Goal: Entertainment & Leisure: Consume media (video, audio)

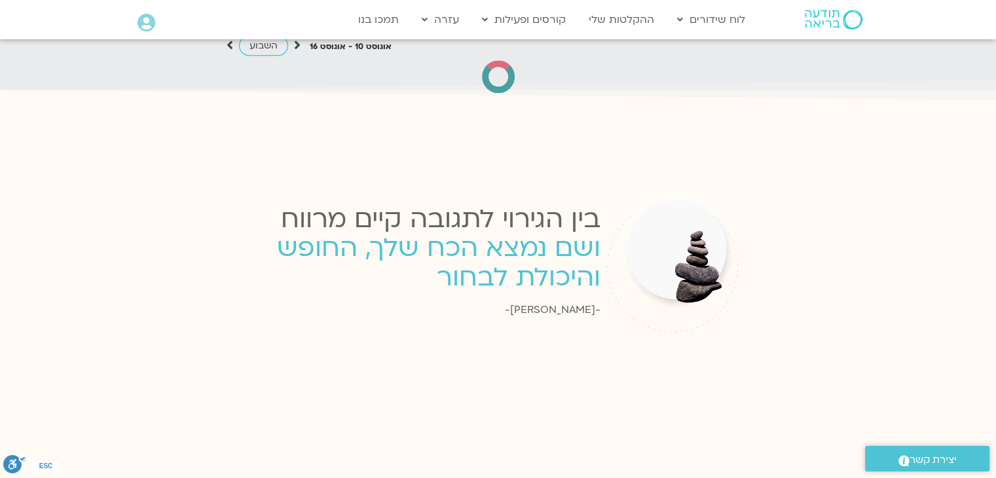
scroll to position [1805, 0]
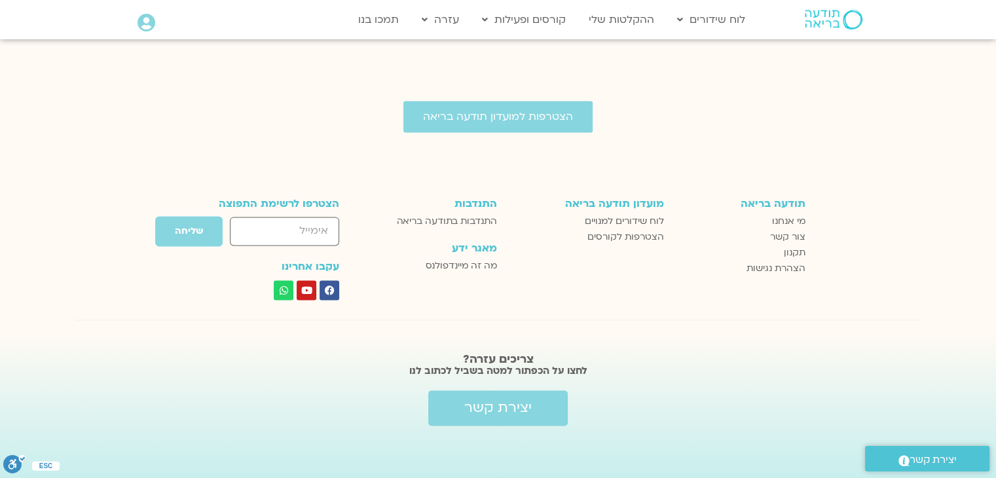
click at [144, 27] on icon at bounding box center [146, 23] width 18 height 18
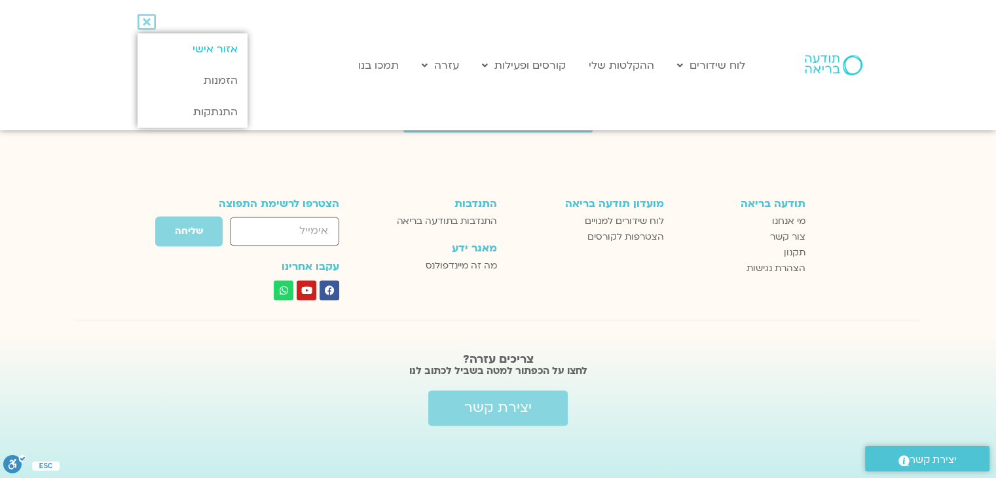
click at [196, 46] on link "אזור אישי" at bounding box center [191, 48] width 109 height 31
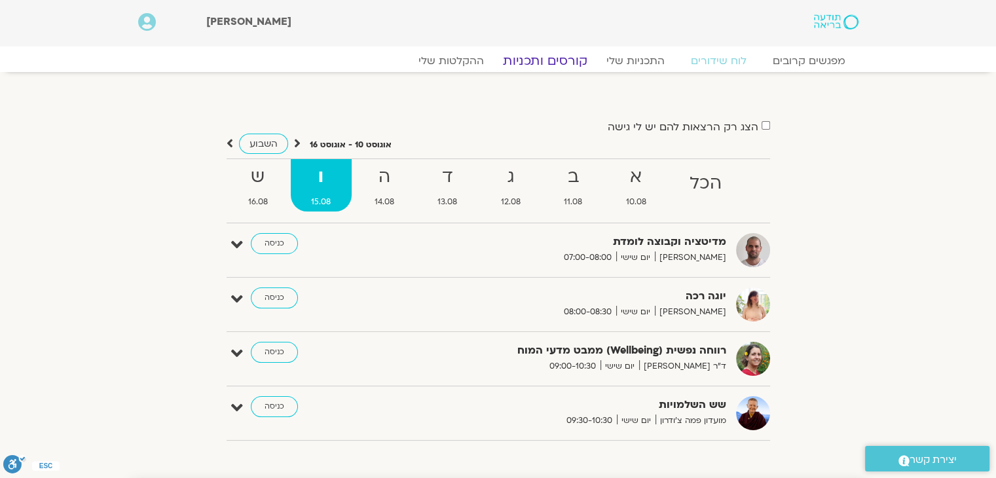
click at [547, 62] on link "קורסים ותכניות" at bounding box center [544, 61] width 115 height 16
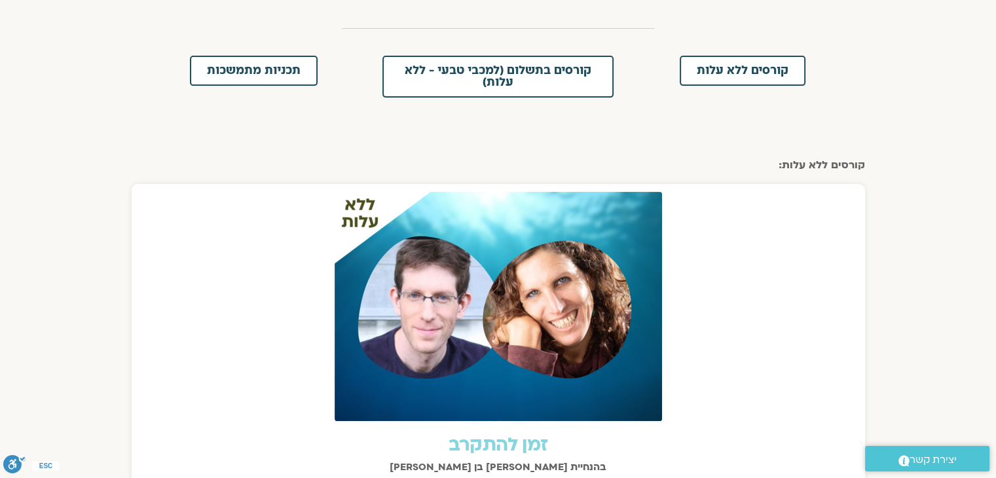
scroll to position [329, 0]
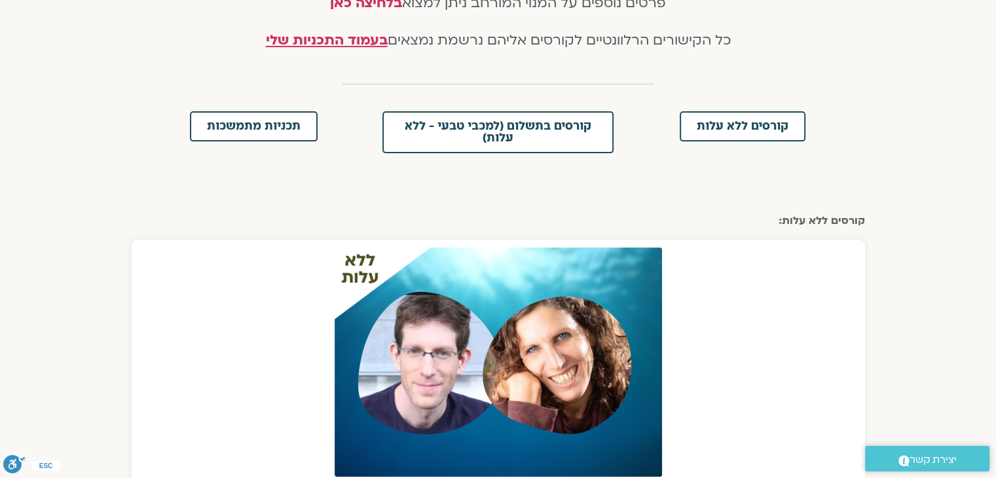
click at [700, 142] on div "קורסים ללא עלות" at bounding box center [741, 132] width 231 height 42
click at [707, 126] on span "קורסים ללא עלות" at bounding box center [742, 126] width 92 height 12
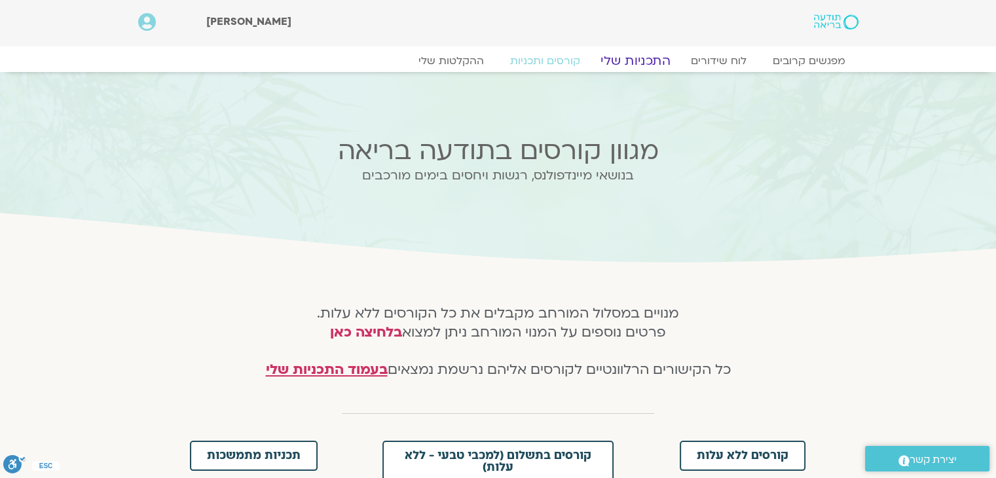
click at [635, 60] on link "התכניות שלי" at bounding box center [635, 61] width 101 height 16
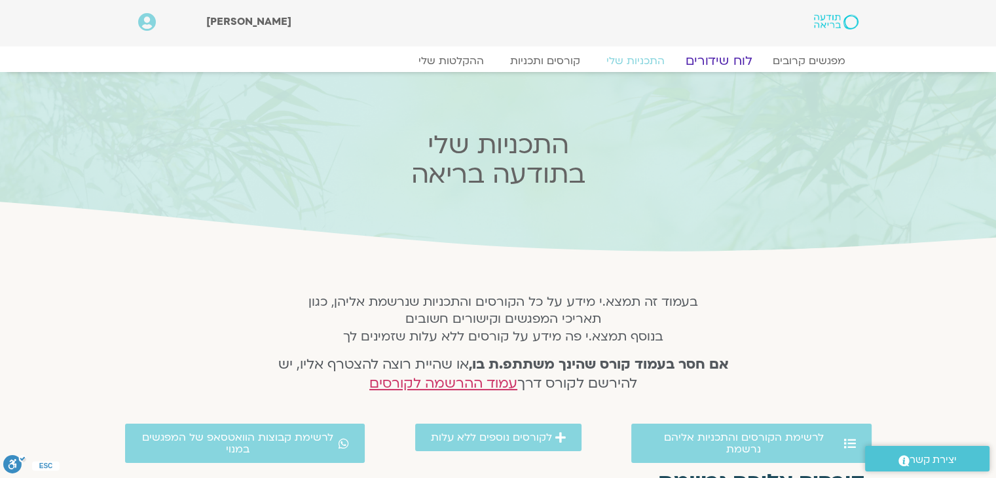
click at [746, 56] on link "לוח שידורים" at bounding box center [718, 61] width 98 height 16
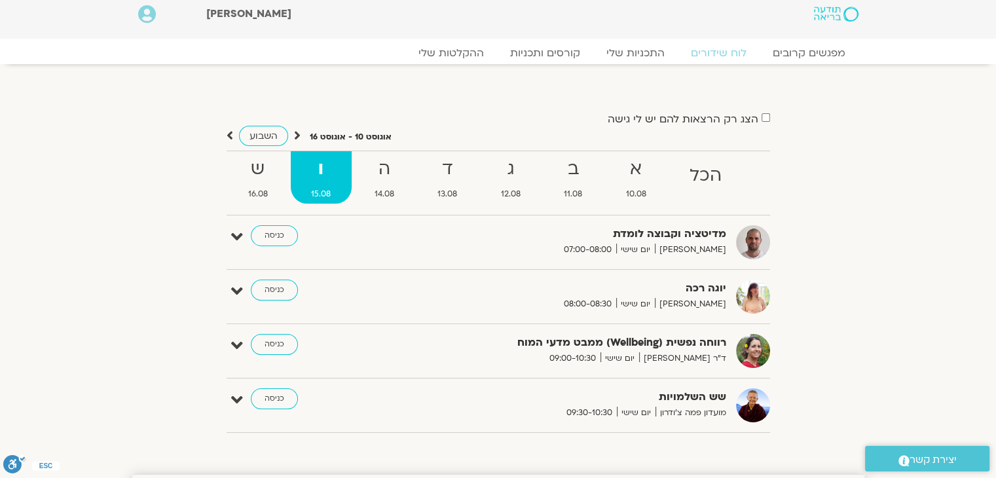
scroll to position [7, 0]
click at [454, 56] on link "ההקלטות שלי" at bounding box center [451, 54] width 110 height 16
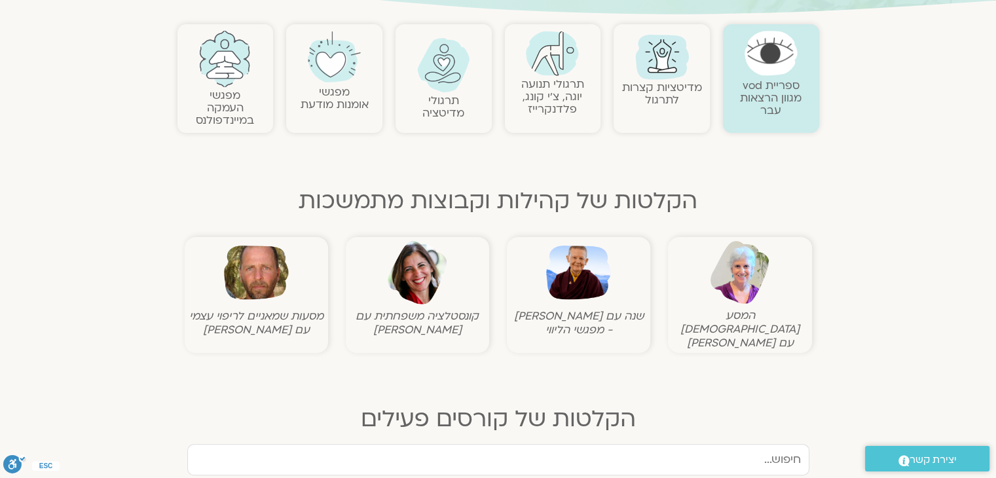
scroll to position [271, 0]
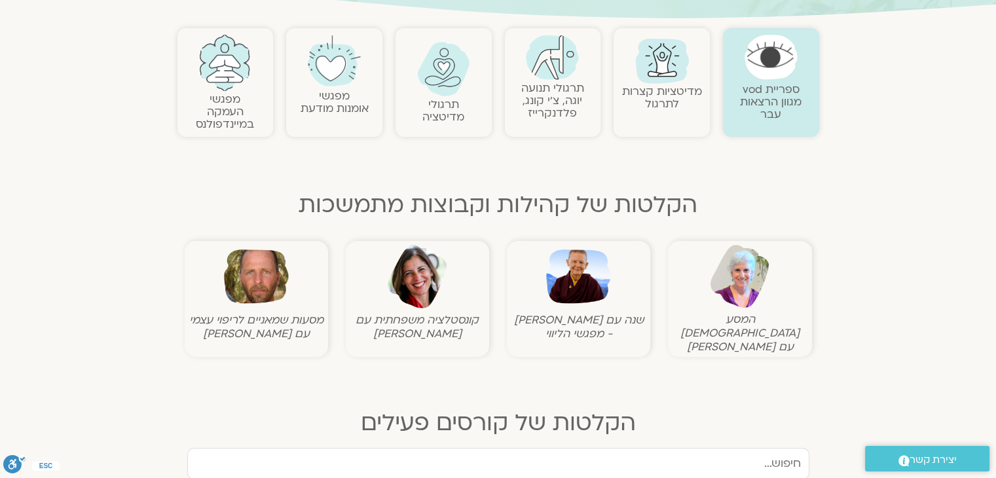
click at [535, 121] on div "תרגולי תנועה יוגה, צ׳י קונג, פלדנקרייז" at bounding box center [553, 82] width 96 height 109
click at [542, 99] on link "תרגולי תנועה יוגה, צ׳י קונג, פלדנקרייז" at bounding box center [552, 101] width 63 height 40
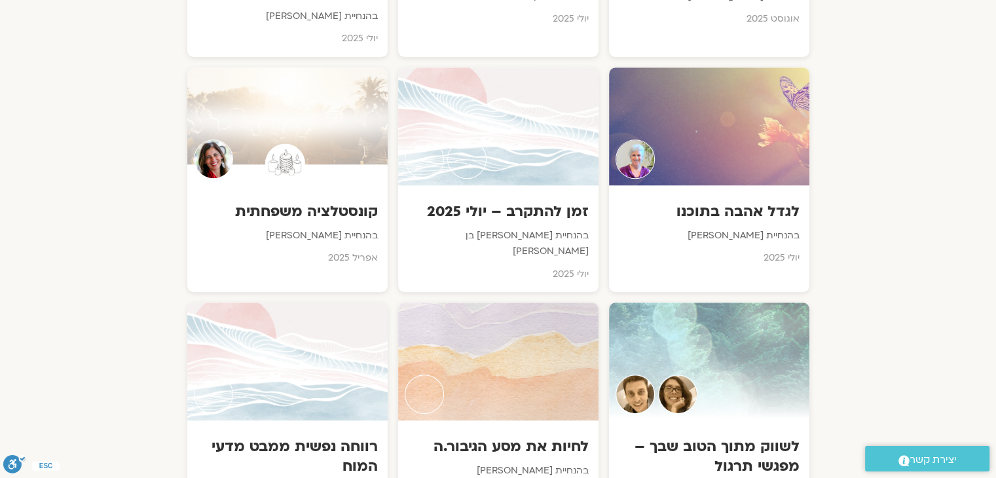
scroll to position [936, 0]
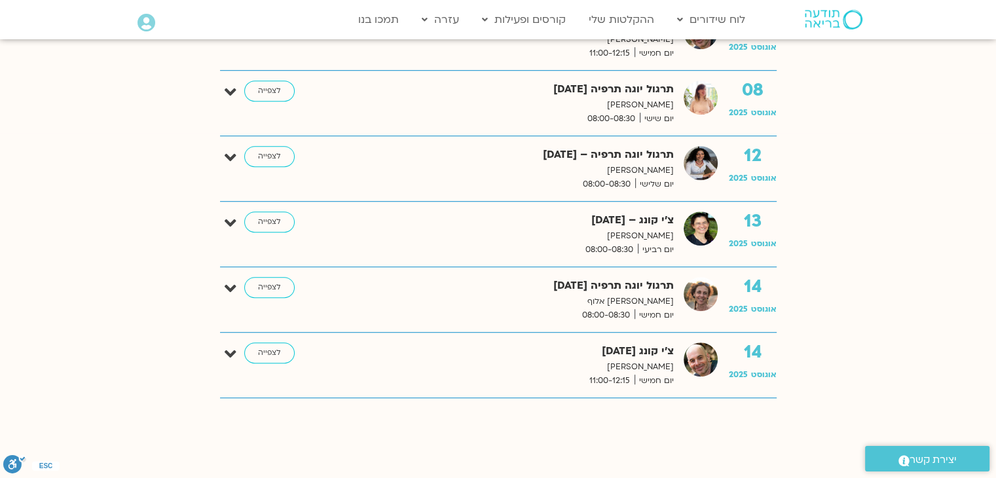
scroll to position [846, 0]
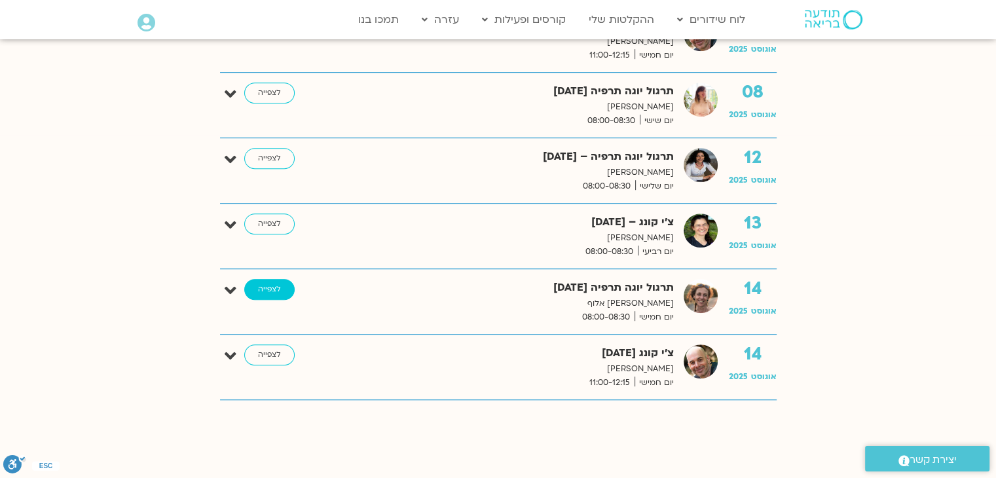
click at [272, 285] on link "לצפייה" at bounding box center [269, 289] width 50 height 21
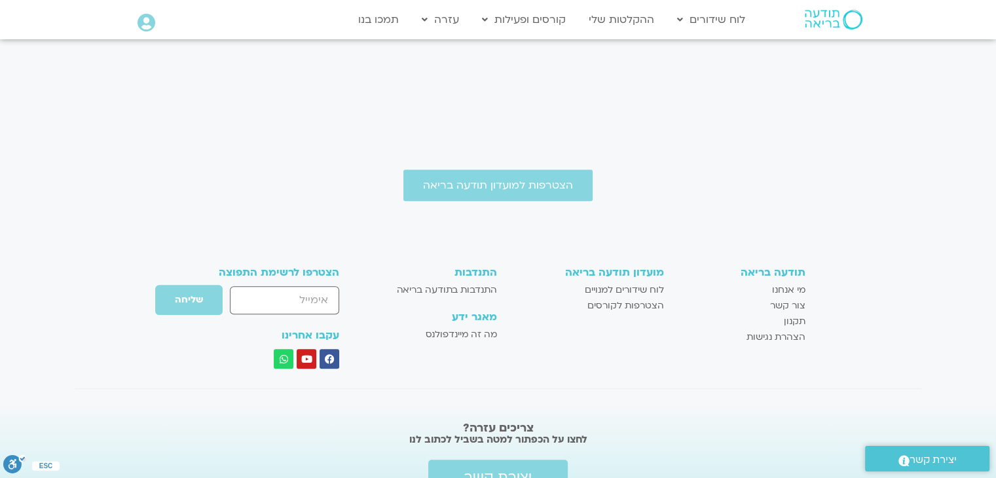
scroll to position [533, 0]
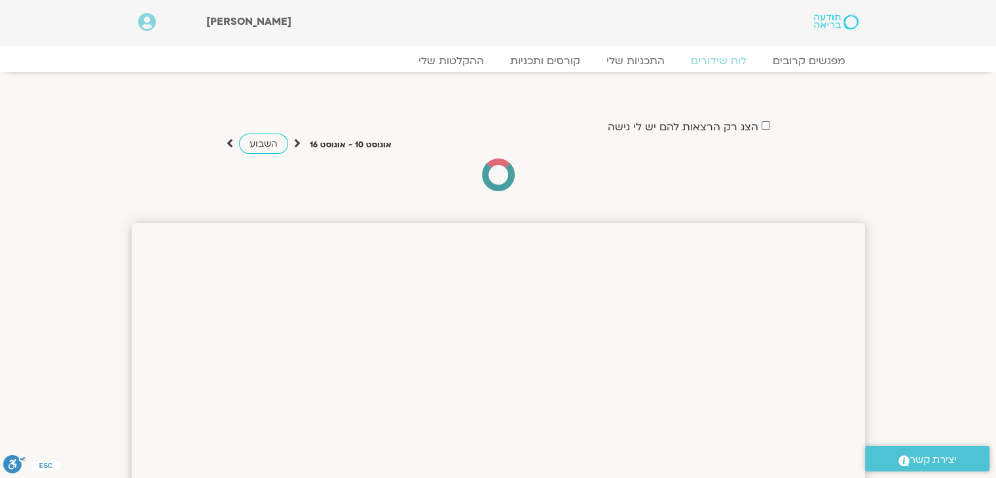
click at [236, 145] on div "השבוע" at bounding box center [263, 143] width 74 height 16
click at [229, 145] on icon at bounding box center [229, 143] width 7 height 13
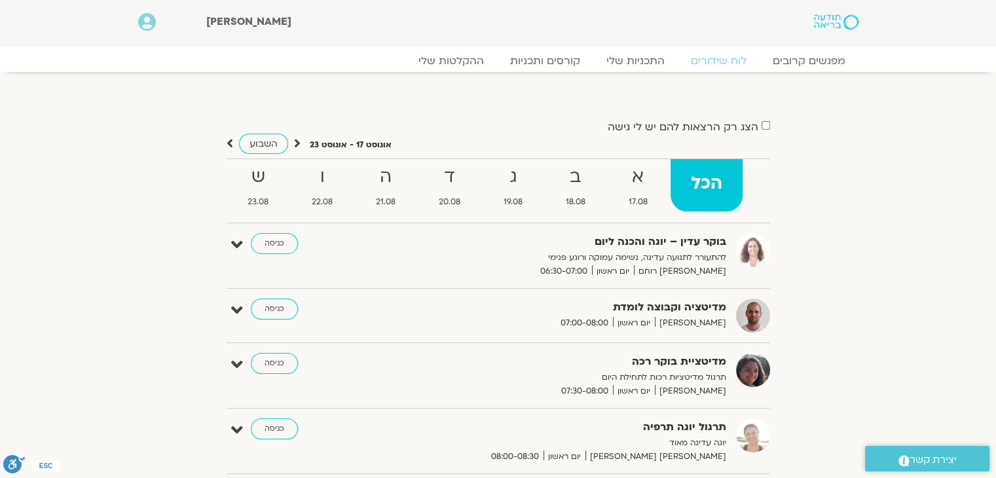
click at [477, 53] on div "מפגשים קרובים לוח שידורים התכניות שלי קורסים ותכניות ההקלטות שלי מפגשים קרובים …" at bounding box center [498, 64] width 733 height 23
click at [470, 58] on link "ההקלטות שלי" at bounding box center [451, 61] width 110 height 16
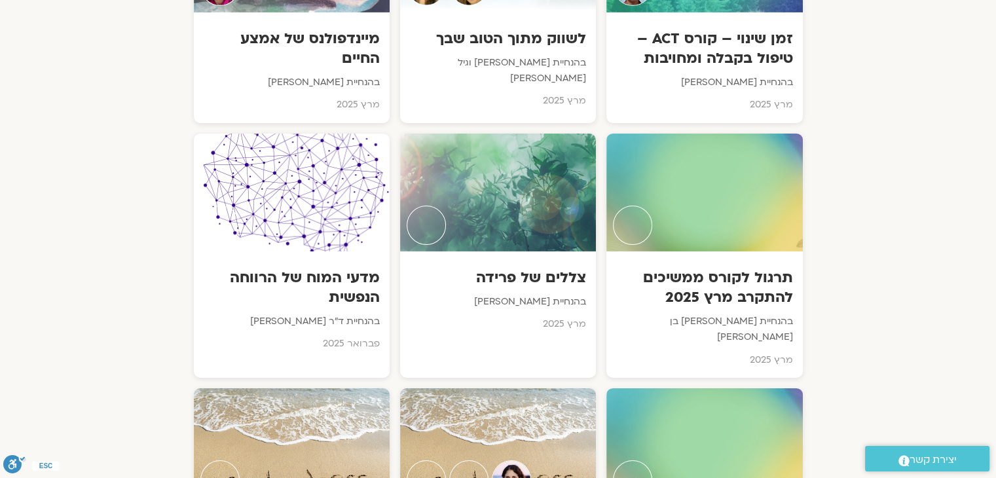
scroll to position [4428, 0]
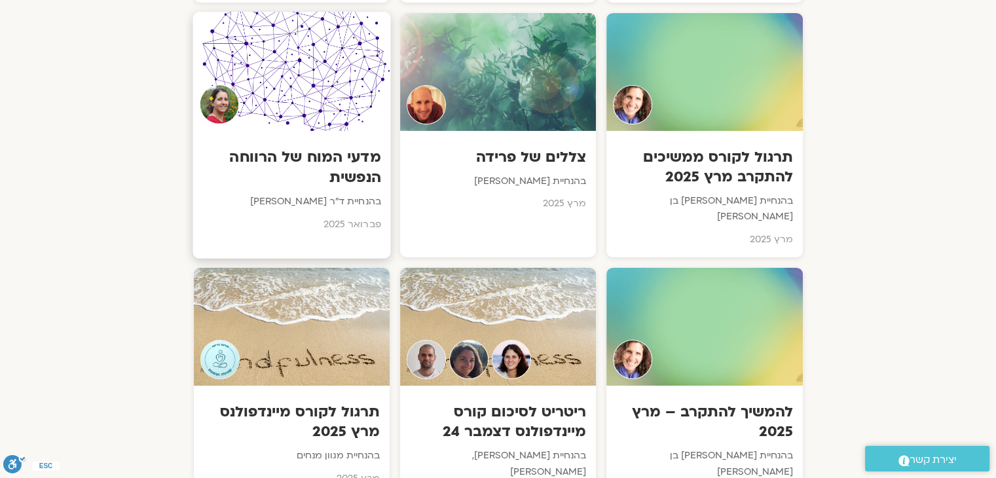
click at [355, 147] on h3 "מדעי המוח של הרווחה הנפשית" at bounding box center [291, 167] width 178 height 40
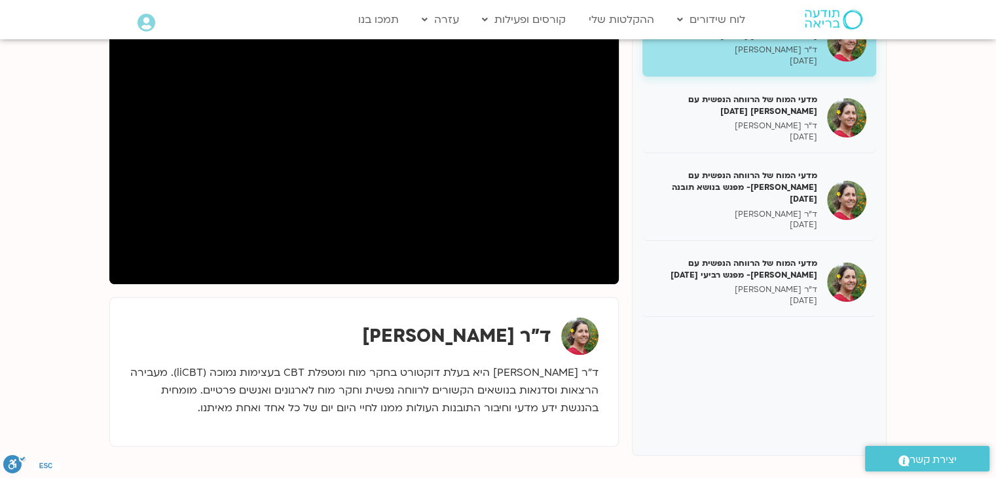
scroll to position [213, 0]
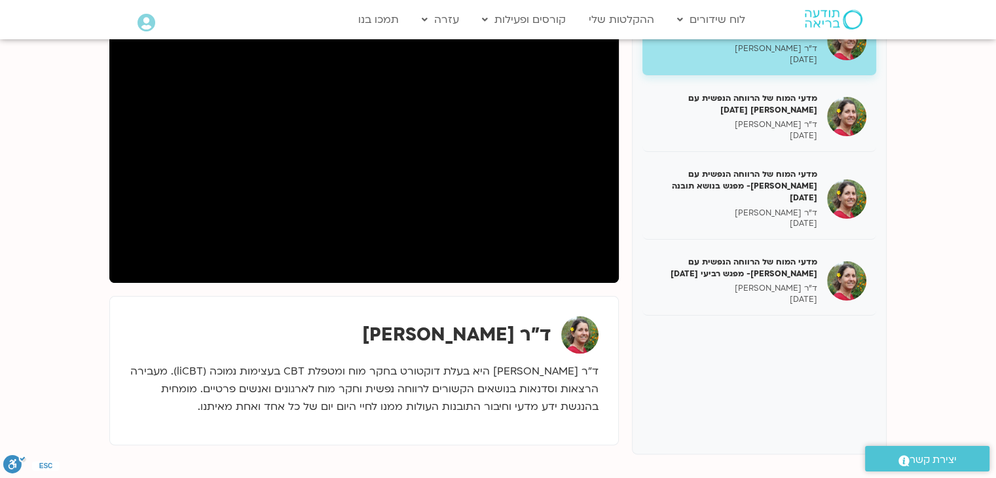
click at [448, 387] on p "ד״ר נועה אלבלדה היא בעלת דוקטורט בחקר מוח ומטפלת CBT בעצימות נמוכה (liCBT). מעב…" at bounding box center [364, 389] width 469 height 53
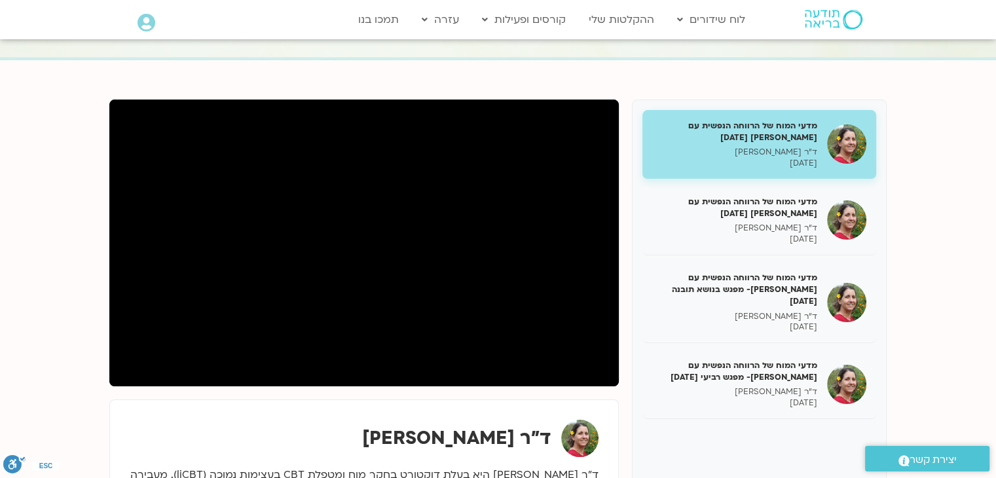
scroll to position [109, 0]
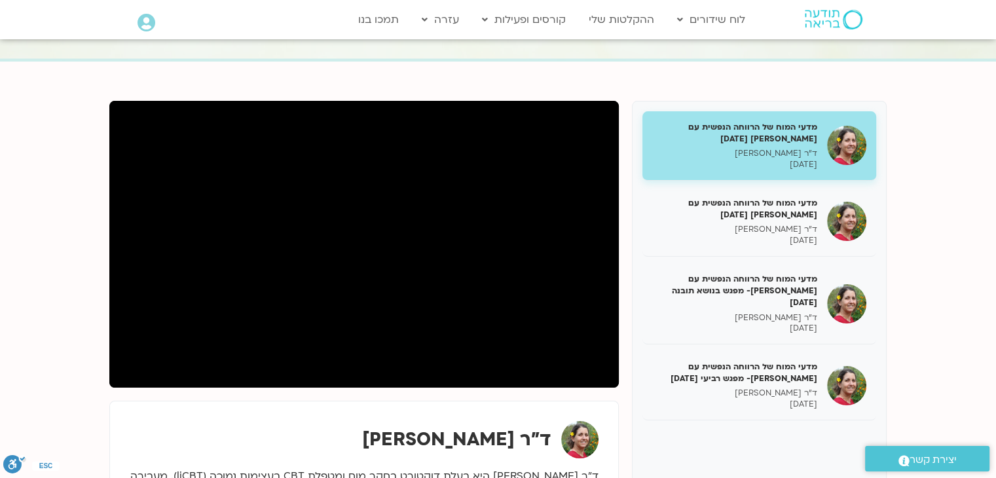
click at [258, 87] on section "מדעי המוח של הרווחה הנפשית עם נועה אלבלדה 28/02/25 ד"ר נועה אלבלדה 28/02/2025 מ…" at bounding box center [498, 345] width 996 height 567
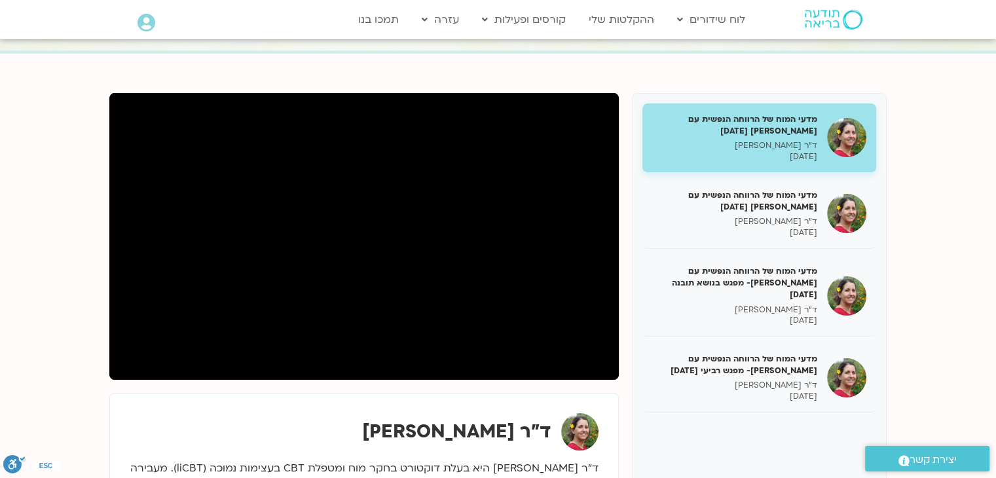
scroll to position [115, 0]
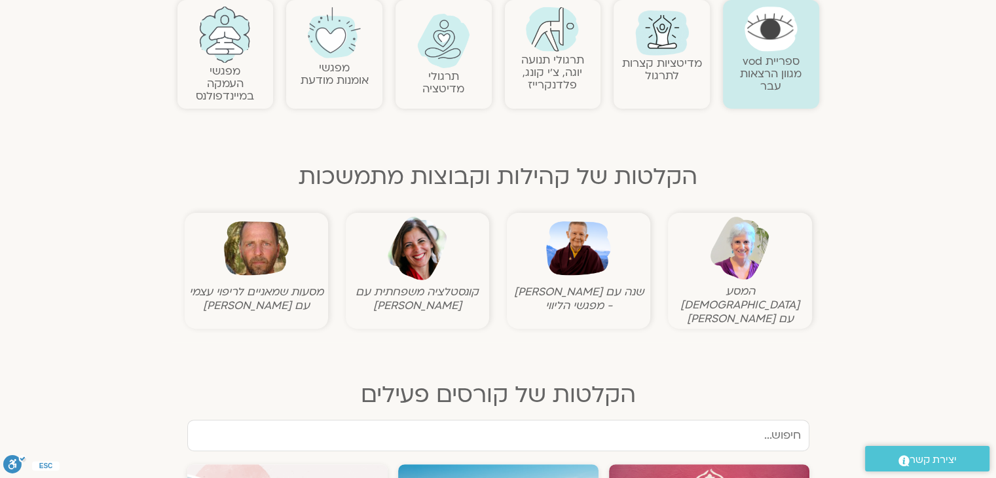
scroll to position [298, 0]
click at [571, 108] on div "תרגולי תנועה יוגה, צ׳י קונג, פלדנקרייז" at bounding box center [553, 55] width 96 height 109
click at [562, 80] on link "תרגולי תנועה יוגה, צ׳י קונג, פלדנקרייז" at bounding box center [552, 73] width 63 height 40
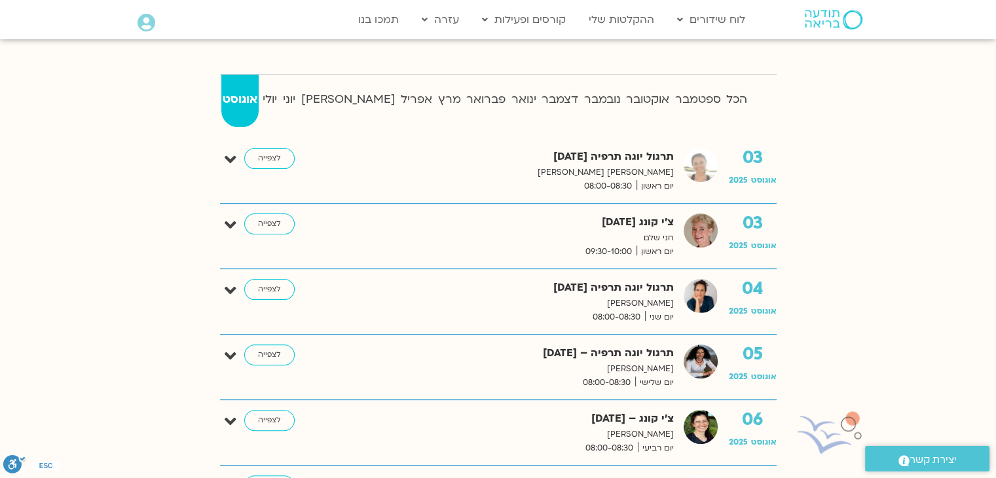
scroll to position [321, 0]
click at [278, 107] on strong "יולי" at bounding box center [270, 100] width 18 height 20
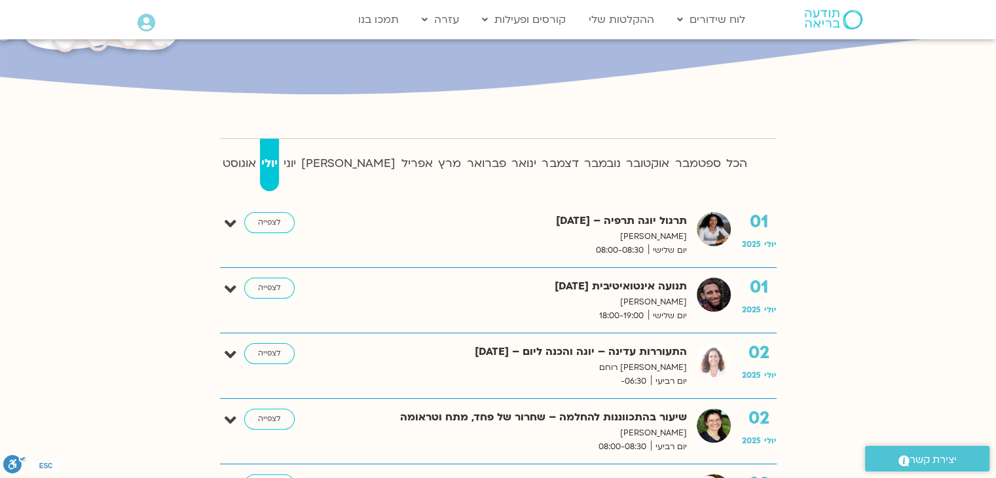
scroll to position [257, 0]
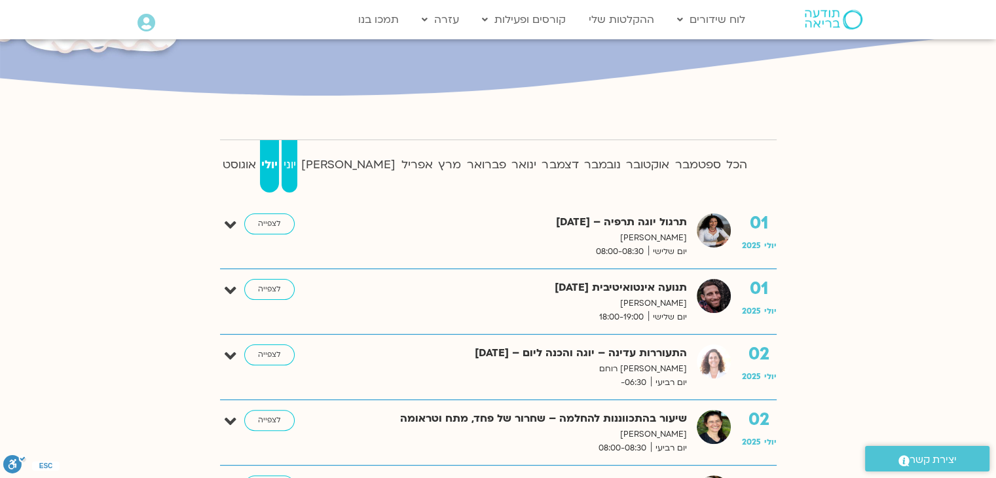
click at [297, 168] on strong "יוני" at bounding box center [288, 165] width 15 height 20
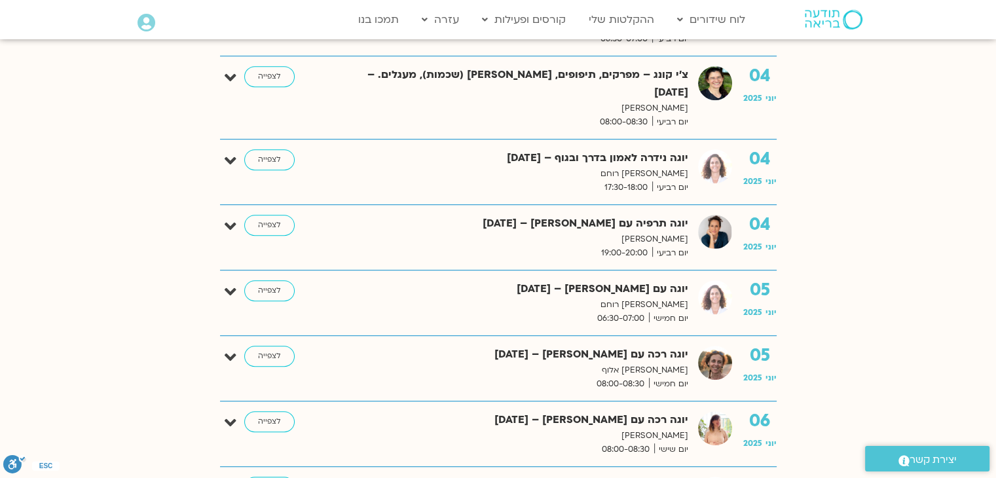
scroll to position [813, 0]
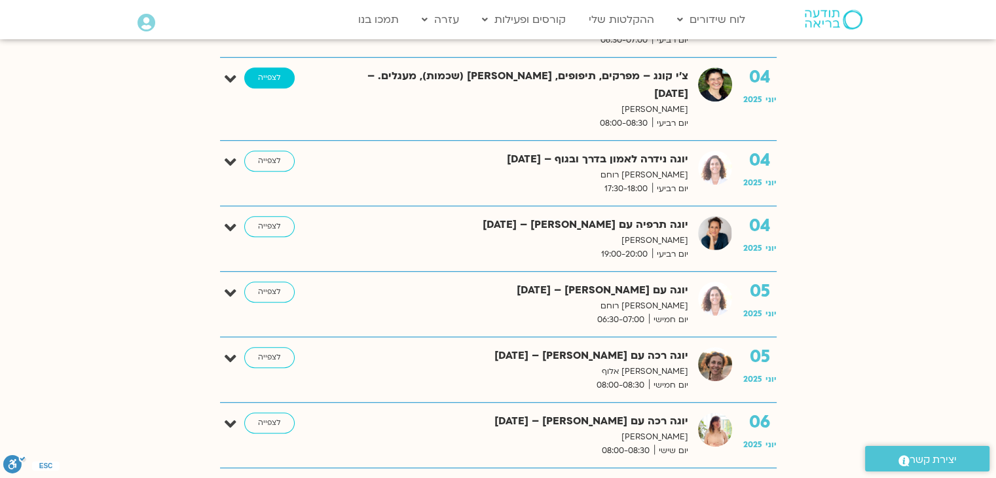
click at [258, 67] on link "לצפייה" at bounding box center [269, 77] width 50 height 21
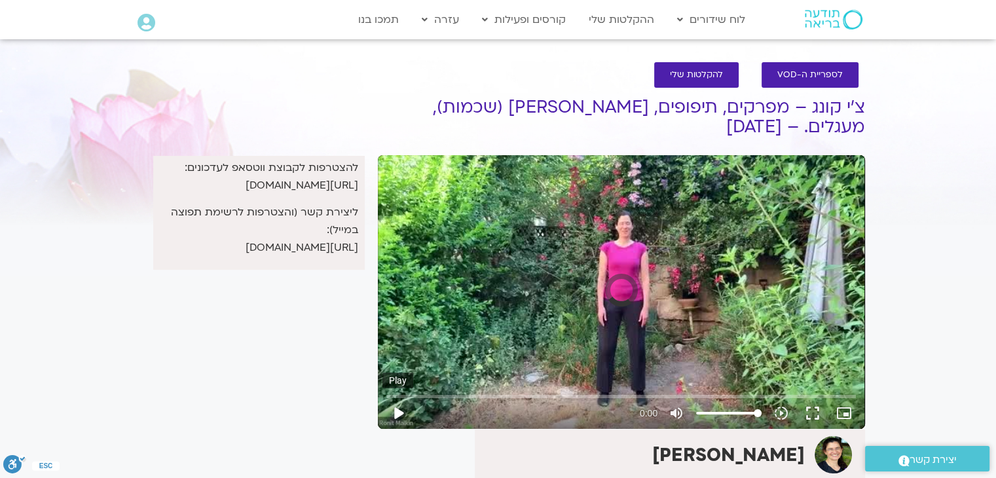
click at [395, 416] on button "play_arrow" at bounding box center [397, 412] width 31 height 31
click at [403, 392] on input "Seek" at bounding box center [620, 396] width 469 height 8
click at [397, 415] on button "play_arrow" at bounding box center [397, 412] width 31 height 31
click at [816, 416] on button "fullscreen" at bounding box center [812, 412] width 31 height 31
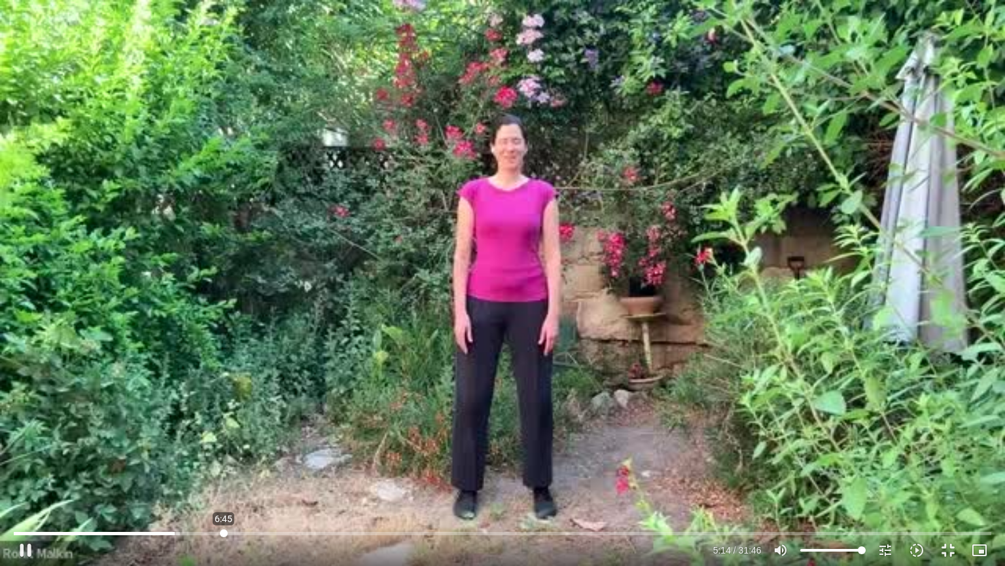
click at [224, 477] on input "Seek" at bounding box center [502, 533] width 977 height 8
click at [253, 477] on input "Seek" at bounding box center [502, 533] width 977 height 8
type input "469.486132"
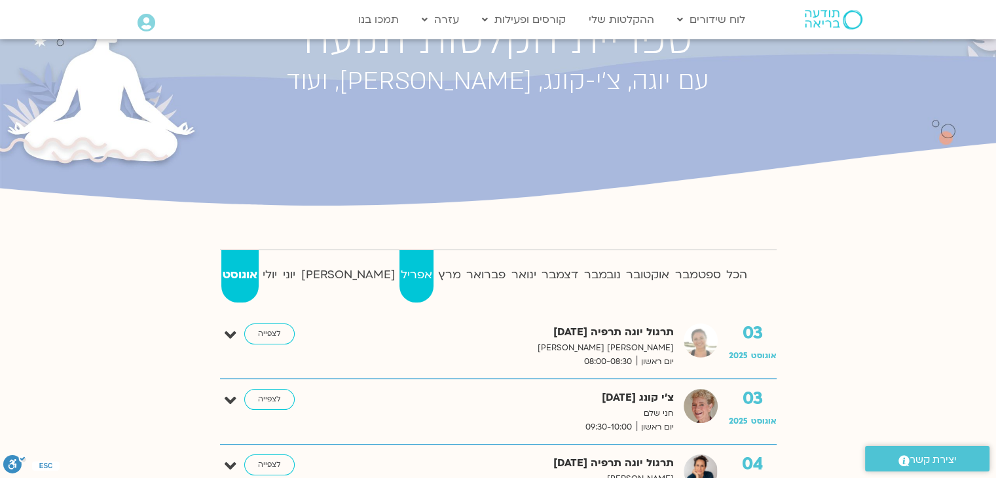
scroll to position [146, 0]
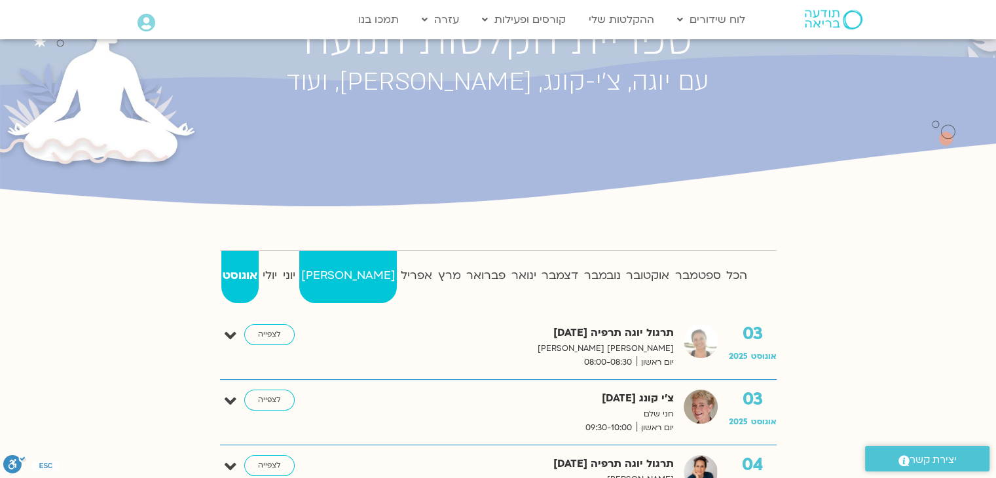
click at [332, 266] on strong "מאי" at bounding box center [348, 276] width 98 height 20
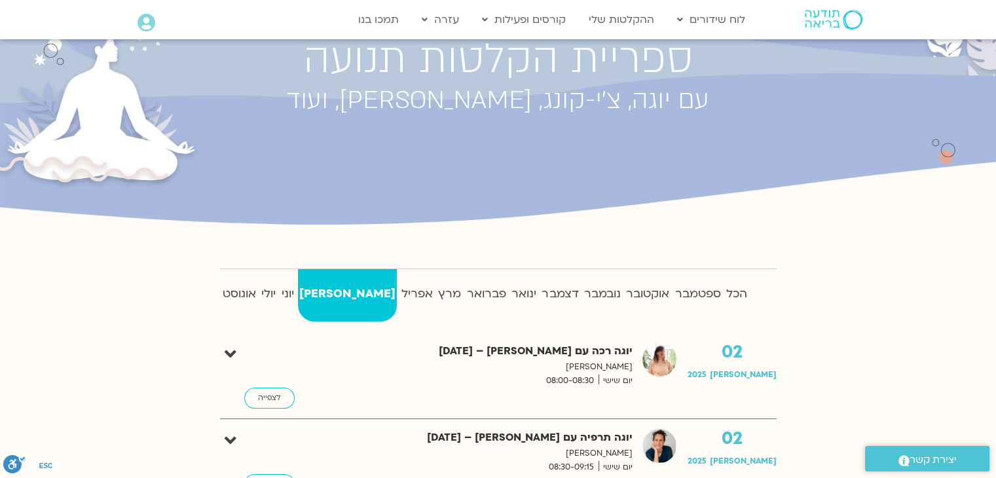
scroll to position [0, 0]
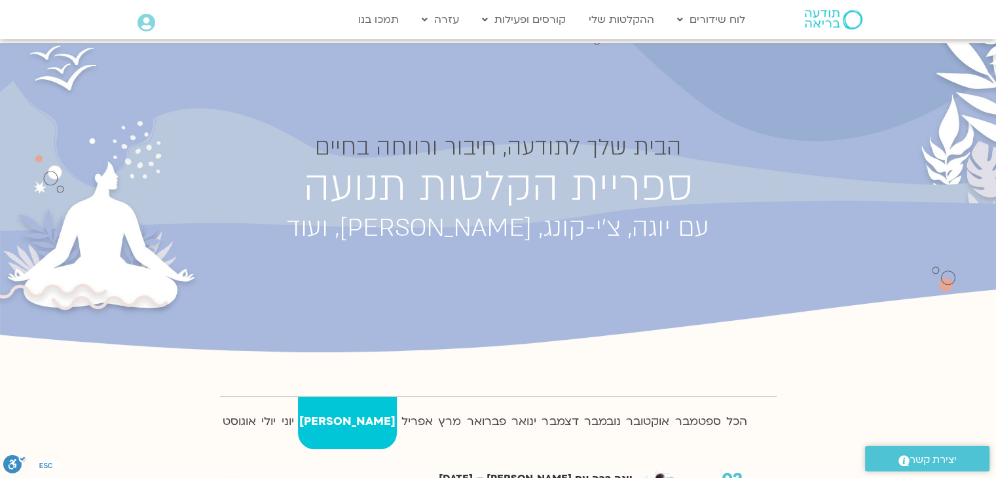
click at [856, 19] on img at bounding box center [833, 20] width 58 height 20
